Goal: Navigation & Orientation: Find specific page/section

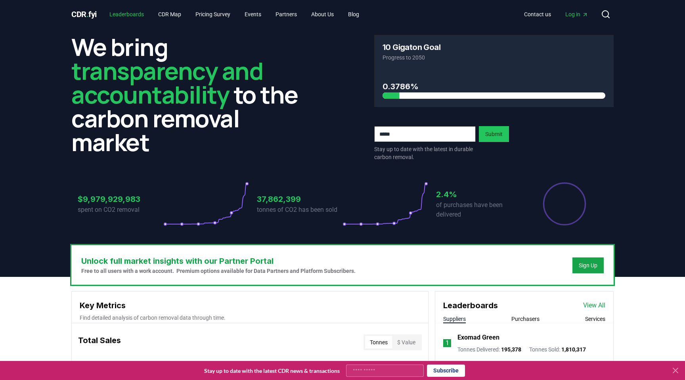
click at [146, 14] on link "Leaderboards" at bounding box center [126, 14] width 47 height 14
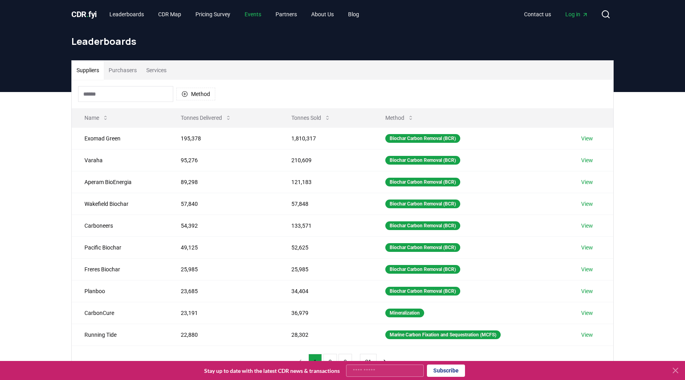
click at [264, 16] on link "Events" at bounding box center [252, 14] width 29 height 14
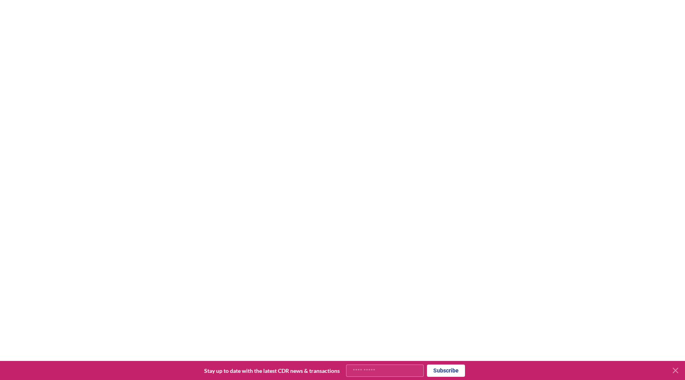
scroll to position [171, 0]
